Goal: Register for event/course

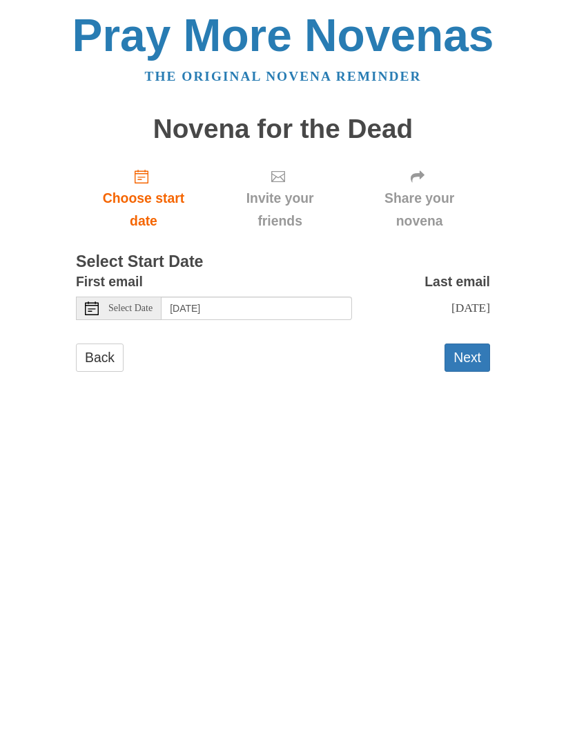
click at [140, 313] on div "Select Date" at bounding box center [119, 308] width 86 height 23
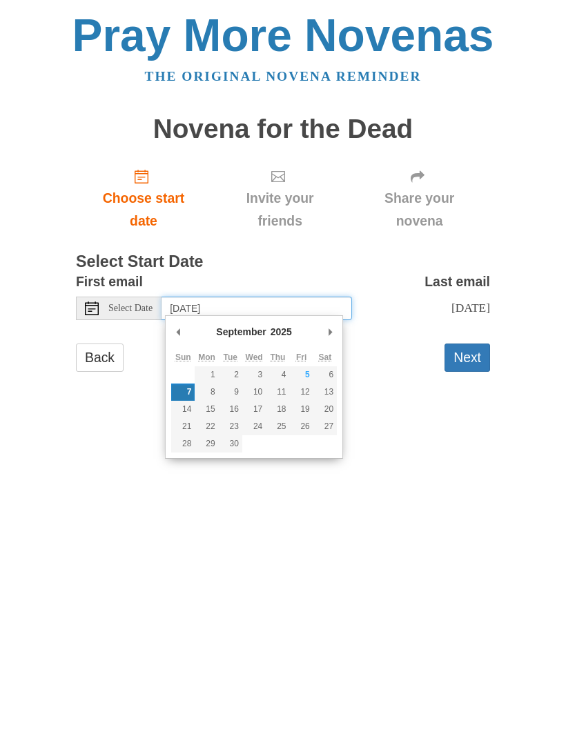
type input "[DATE]"
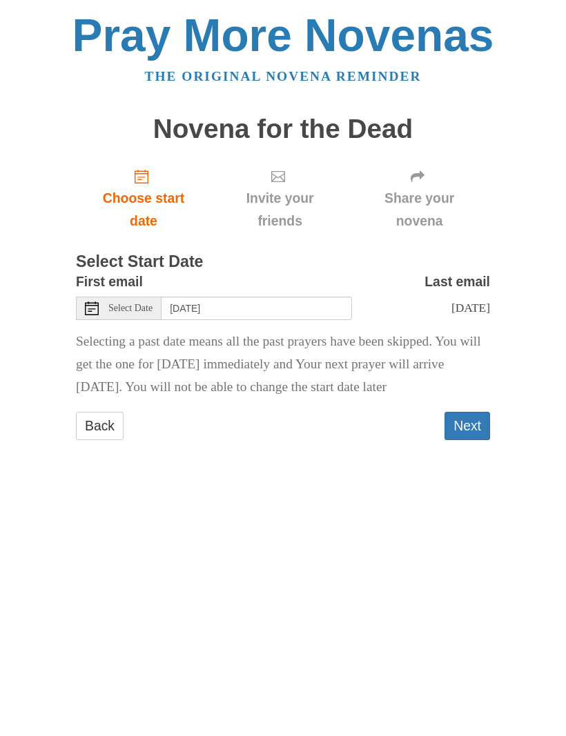
click at [469, 421] on button "Next" at bounding box center [467, 426] width 46 height 28
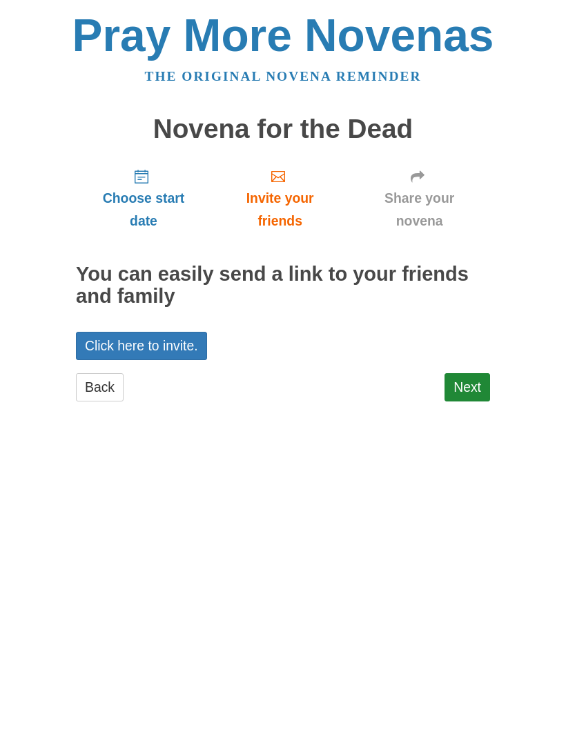
click at [464, 383] on link "Next" at bounding box center [467, 387] width 46 height 28
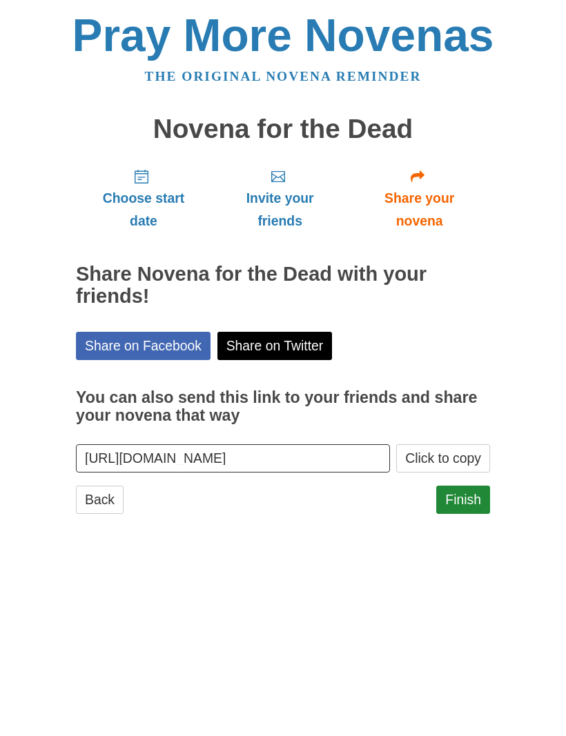
click at [460, 495] on link "Finish" at bounding box center [463, 500] width 54 height 28
